Goal: Find specific page/section: Find specific page/section

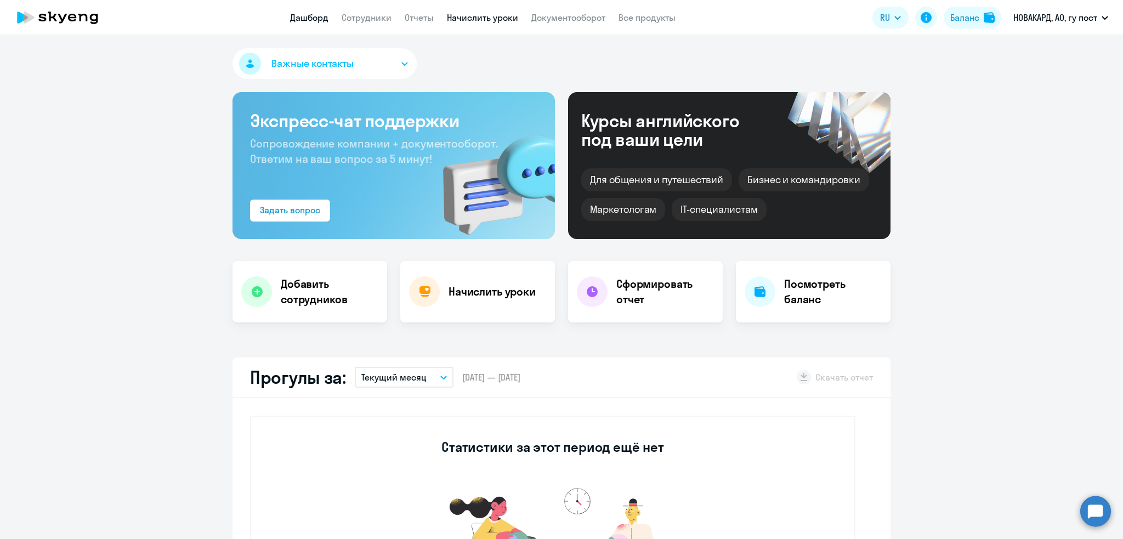
select select "30"
click at [352, 20] on link "Сотрудники" at bounding box center [367, 17] width 50 height 11
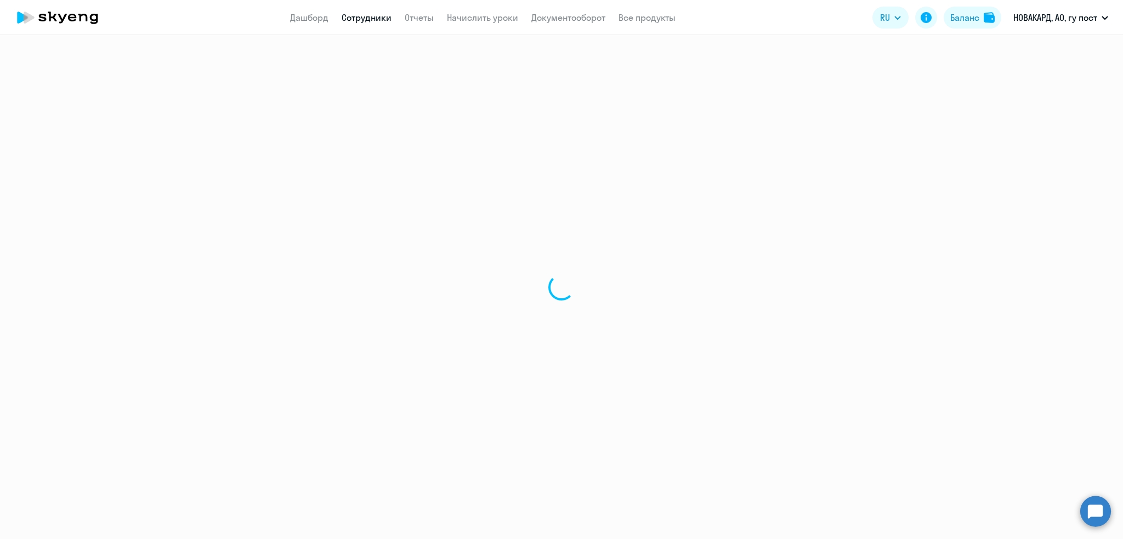
select select "30"
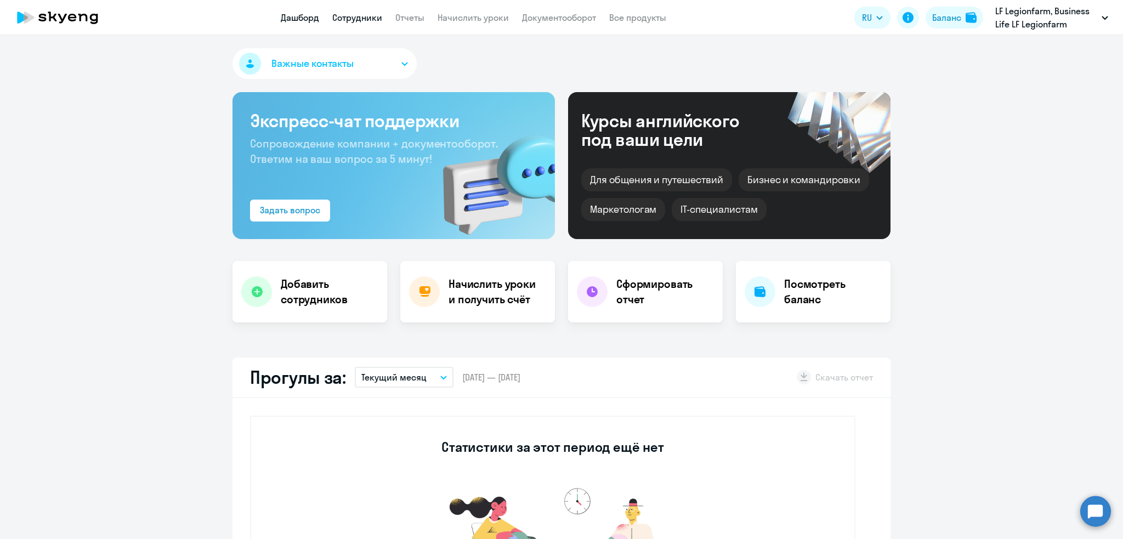
click at [355, 16] on link "Сотрудники" at bounding box center [357, 17] width 50 height 11
select select "30"
